Goal: Check status: Check status

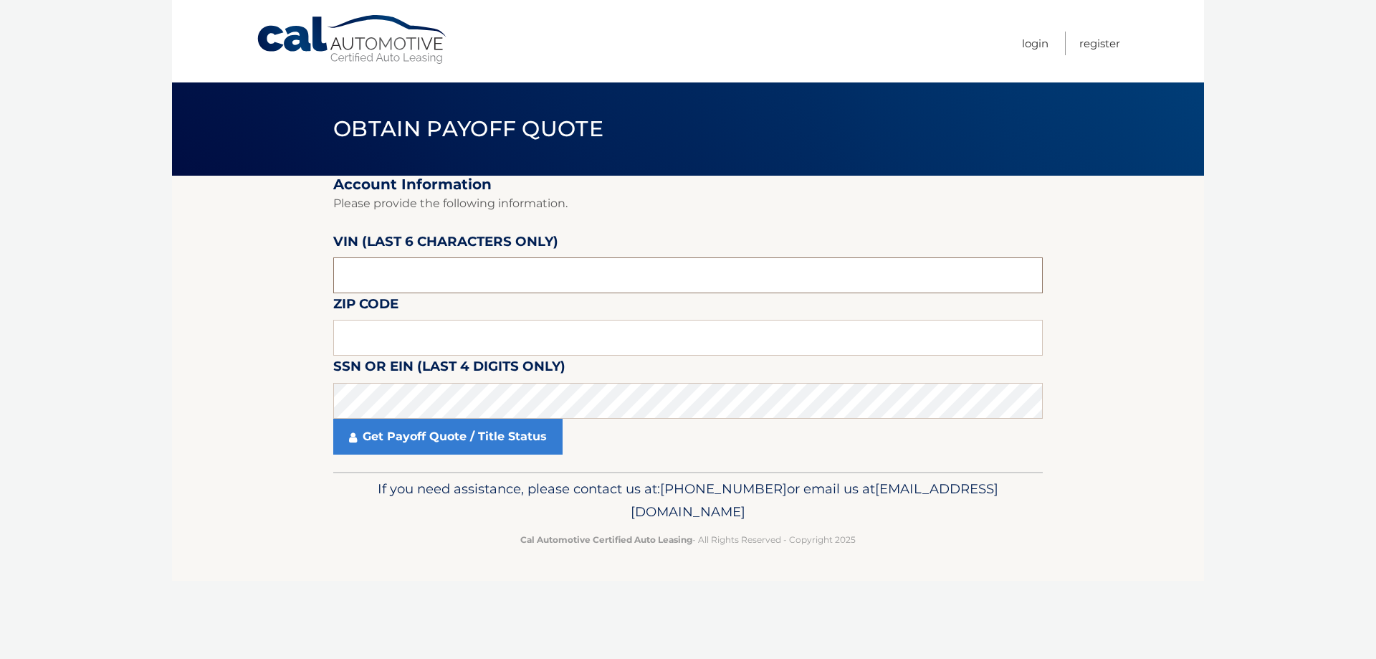
click at [426, 272] on input "text" at bounding box center [688, 275] width 710 height 36
type input "652109"
click at [411, 340] on input "text" at bounding box center [688, 338] width 710 height 36
type input "08527"
click at [409, 434] on link "Get Payoff Quote / Title Status" at bounding box center [447, 437] width 229 height 36
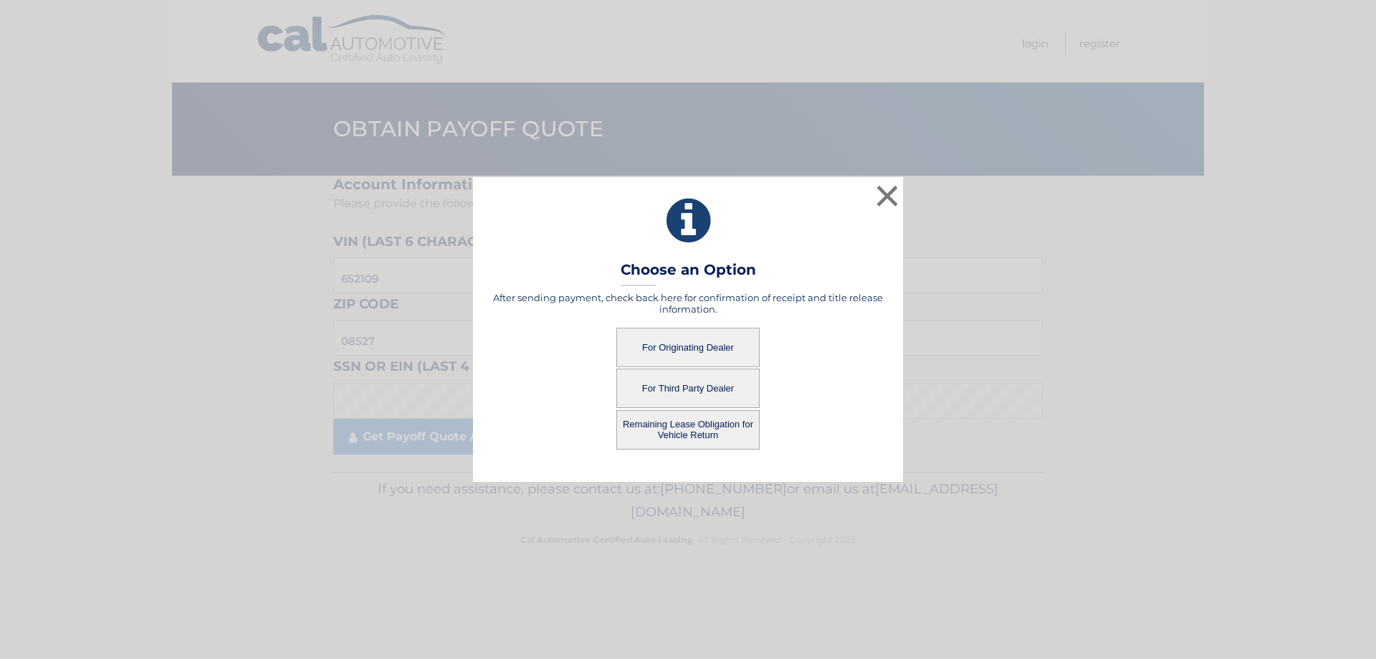
click at [683, 351] on button "For Originating Dealer" at bounding box center [687, 347] width 143 height 39
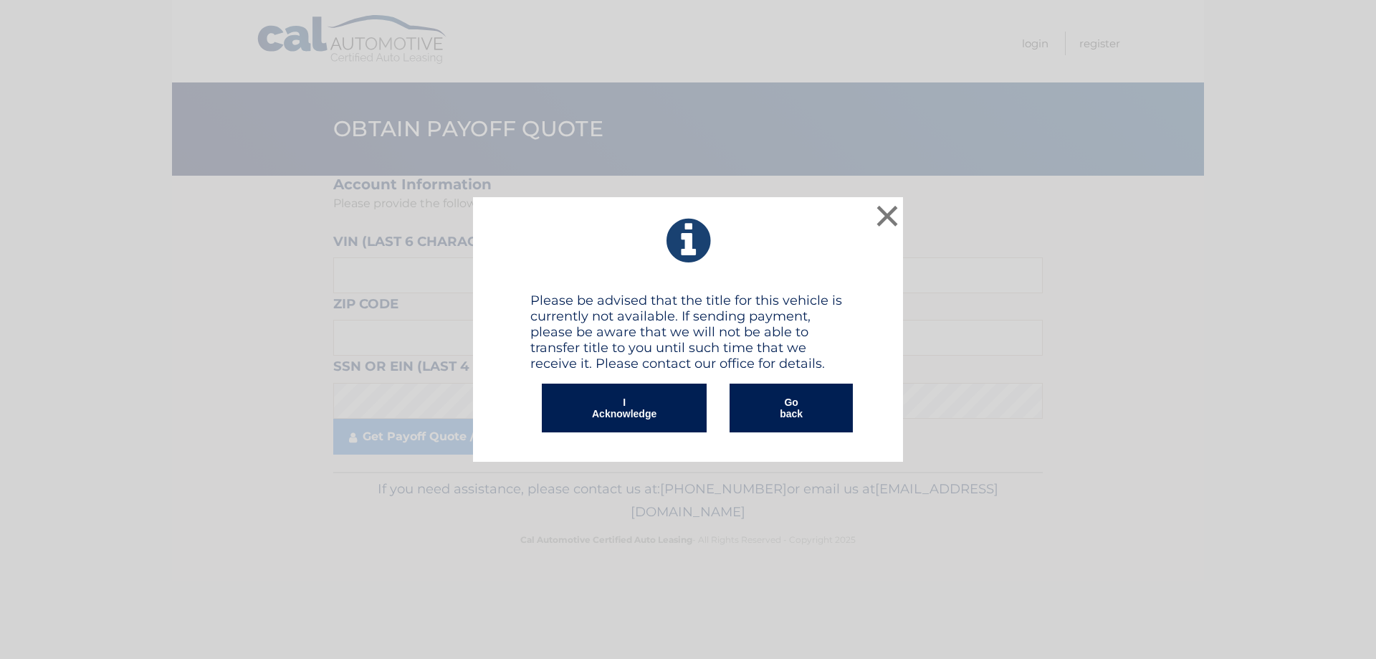
click at [633, 409] on button "I Acknowledge" at bounding box center [624, 407] width 165 height 49
